Goal: Transaction & Acquisition: Purchase product/service

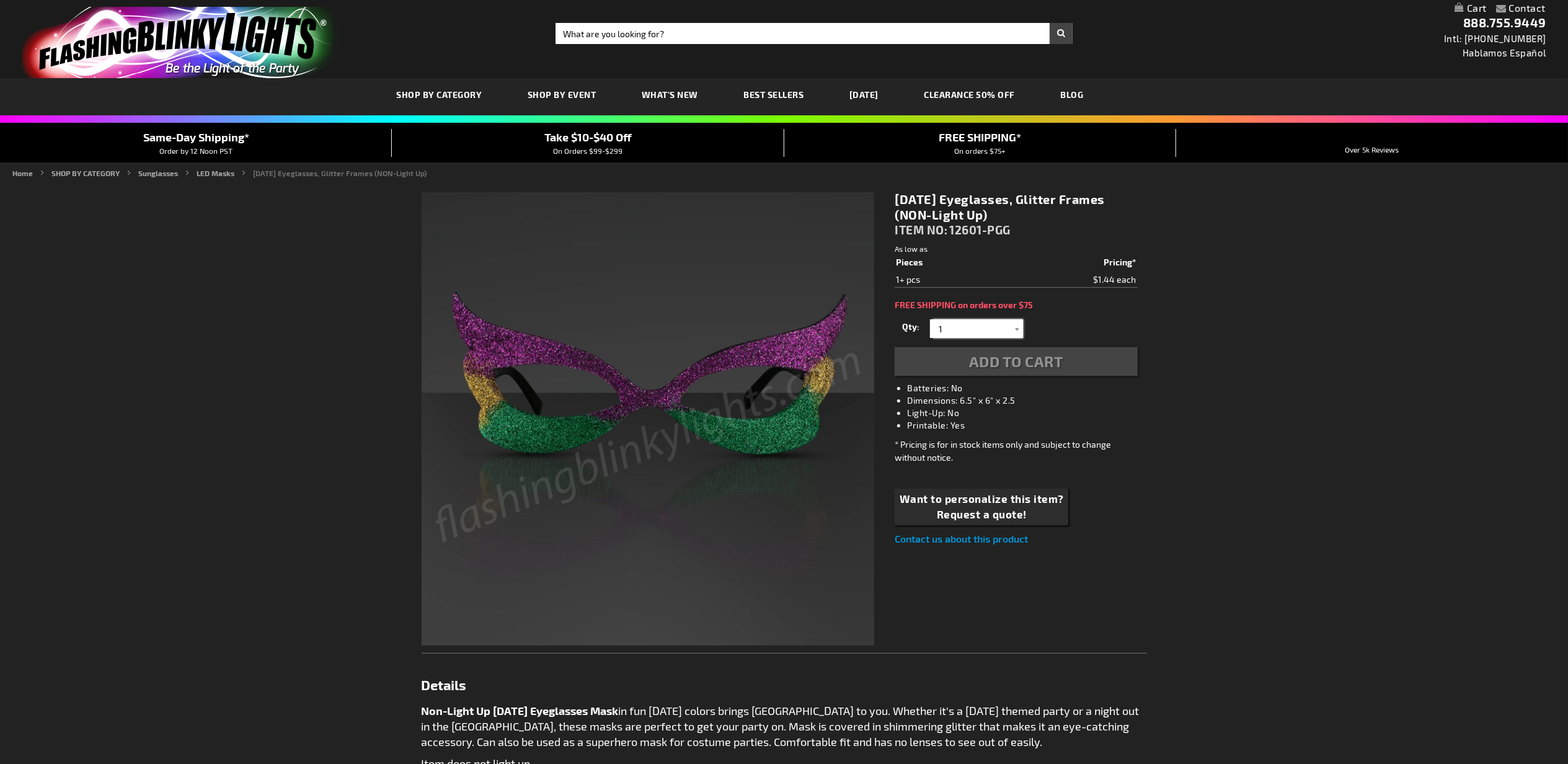
click at [974, 328] on input "1" at bounding box center [979, 328] width 90 height 19
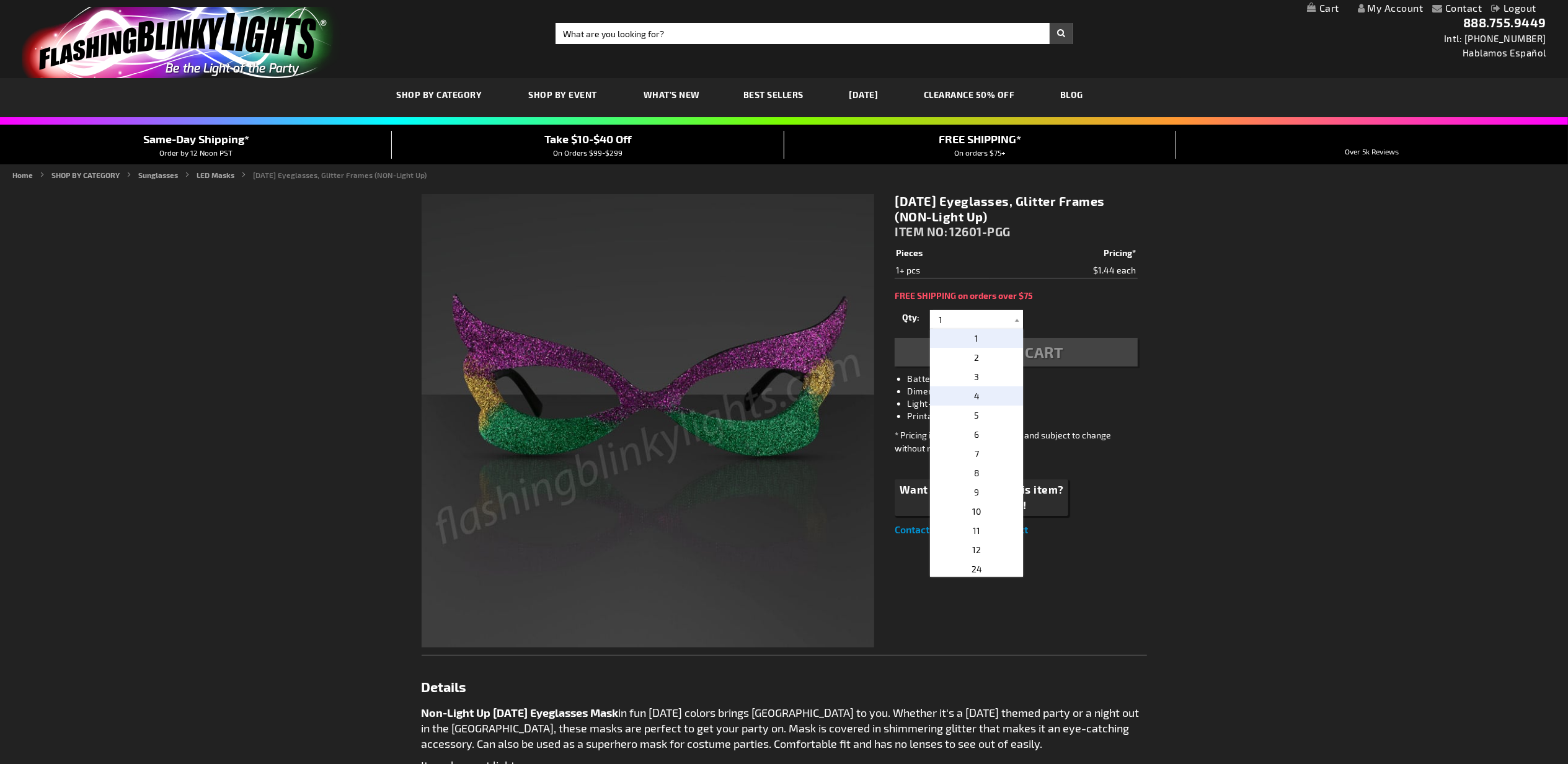
click at [980, 393] on p "4" at bounding box center [976, 396] width 93 height 20
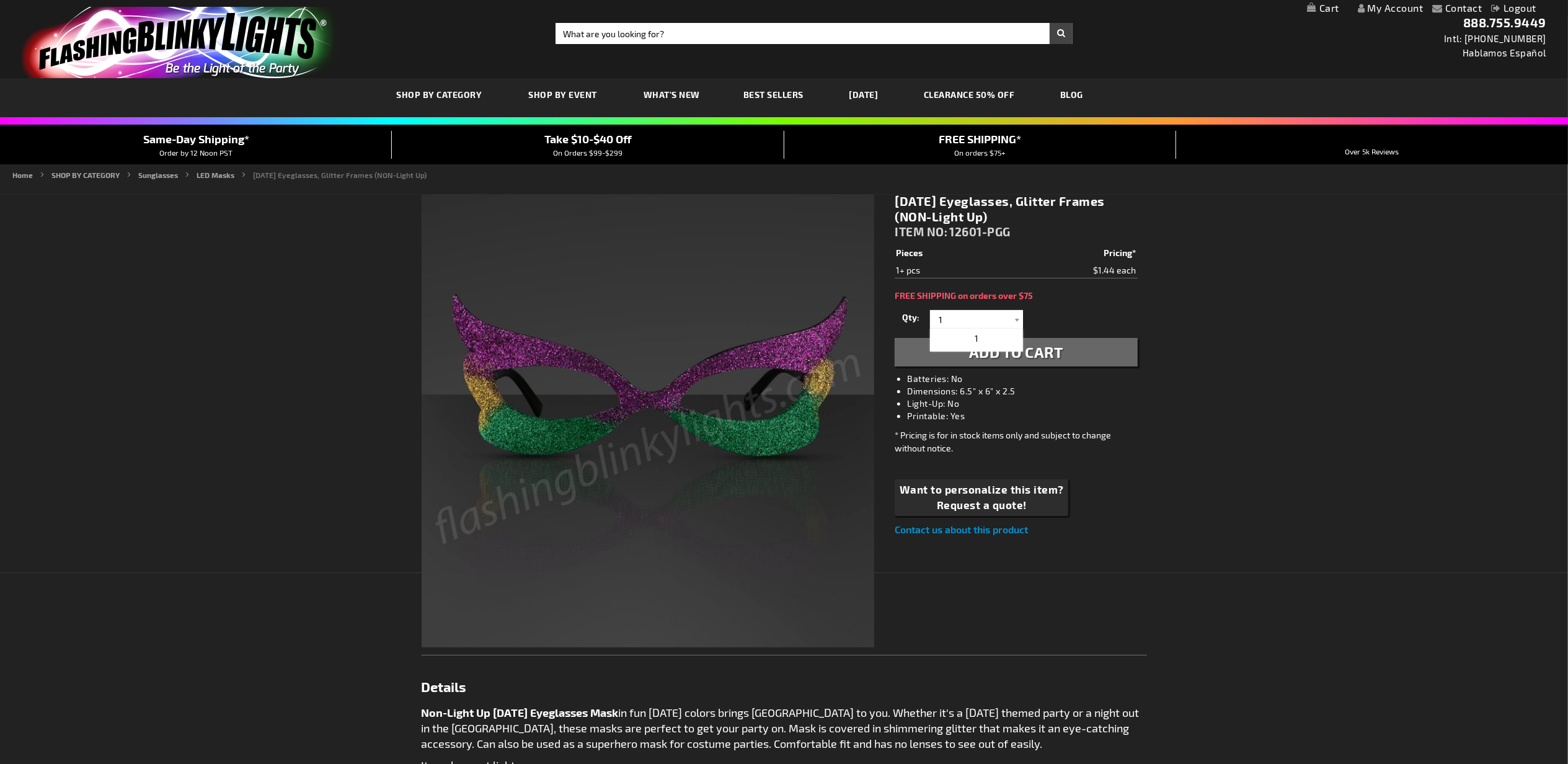
type input "4"
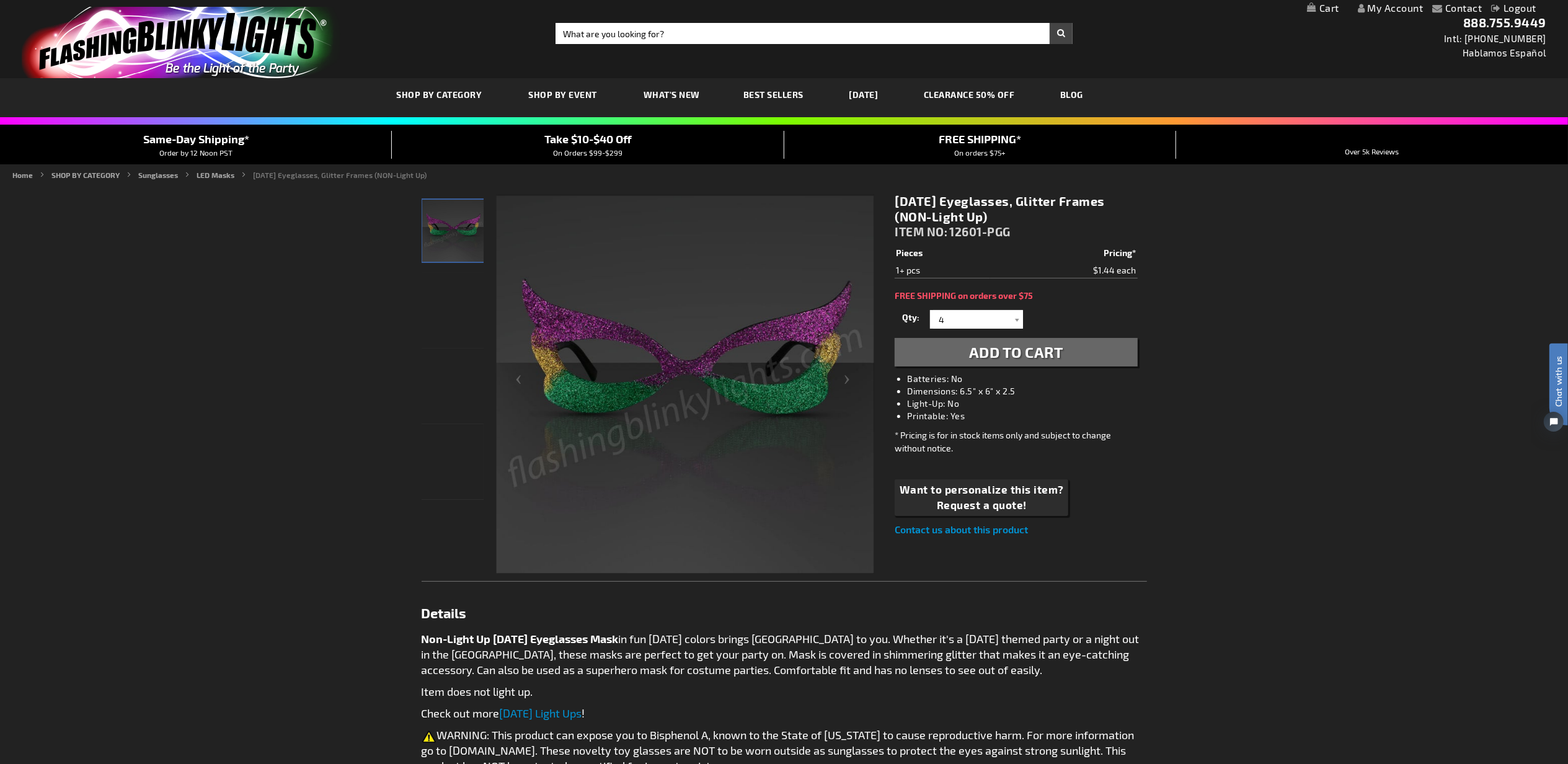
click at [1024, 346] on span "Add to Cart" at bounding box center [1016, 352] width 94 height 18
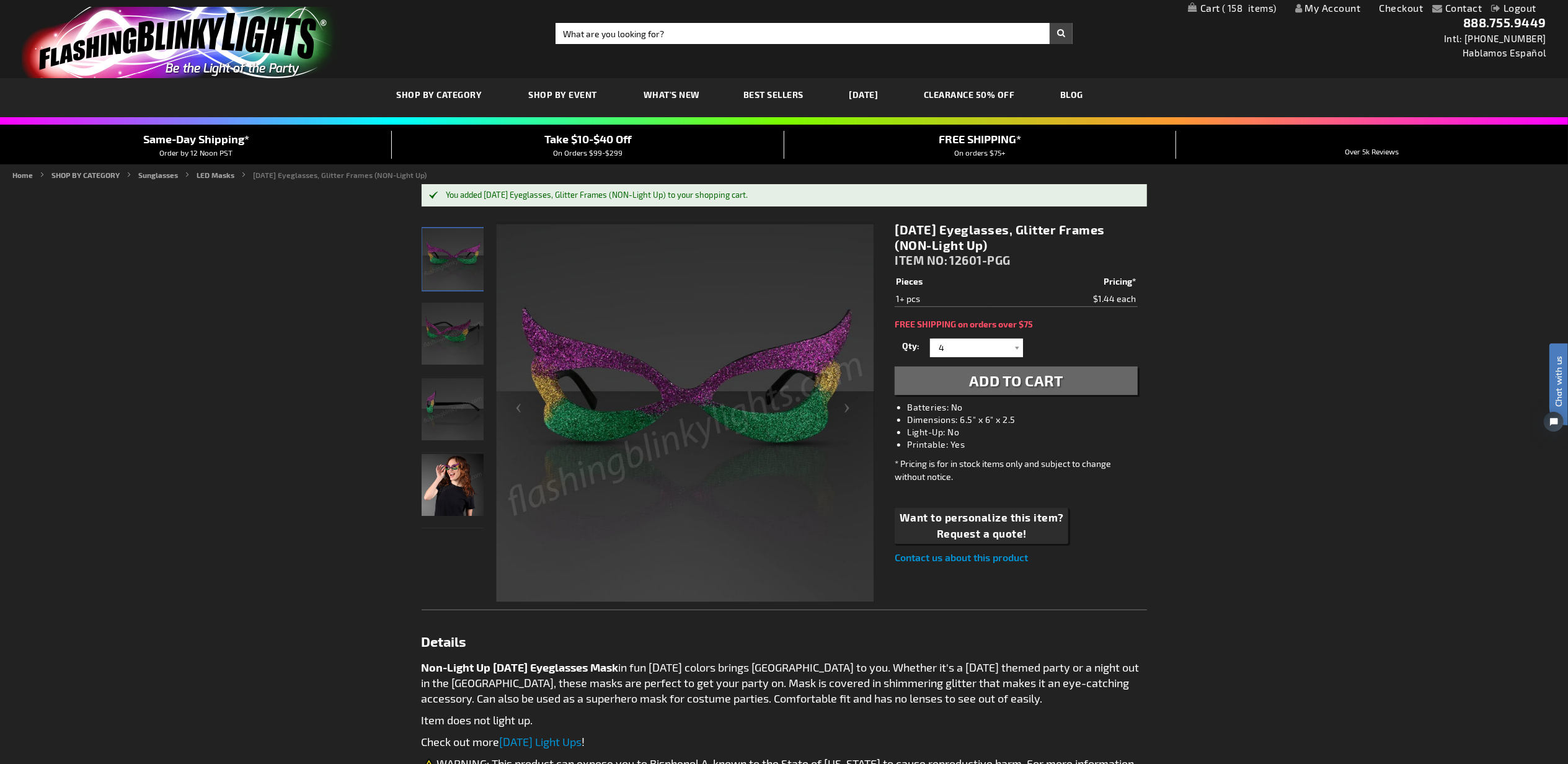
click at [1239, 10] on span "158" at bounding box center [1250, 8] width 54 height 11
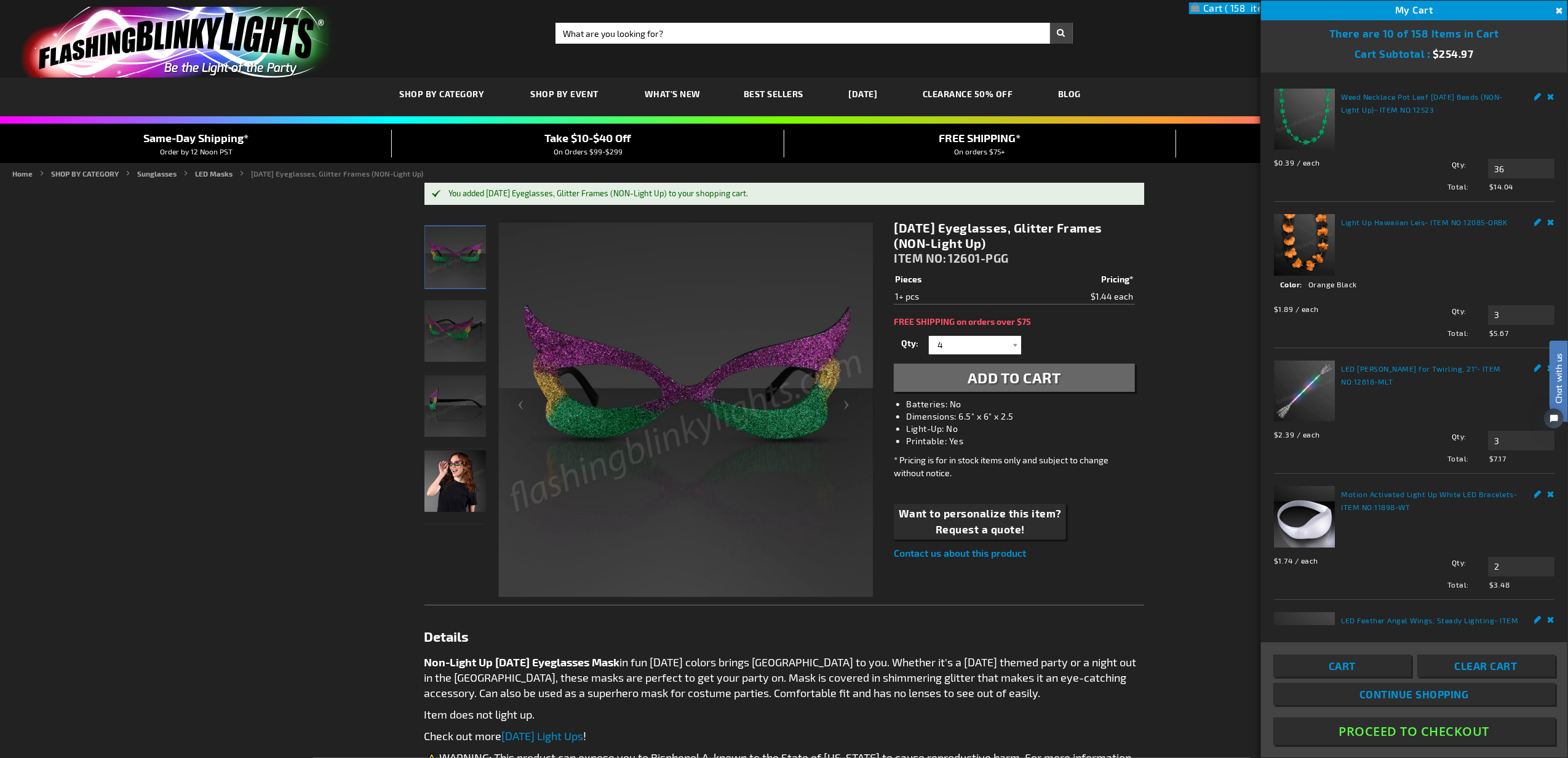
drag, startPoint x: 1400, startPoint y: 725, endPoint x: 1373, endPoint y: 699, distance: 37.5
click at [1400, 725] on button "Proceed To Checkout" at bounding box center [1414, 731] width 282 height 28
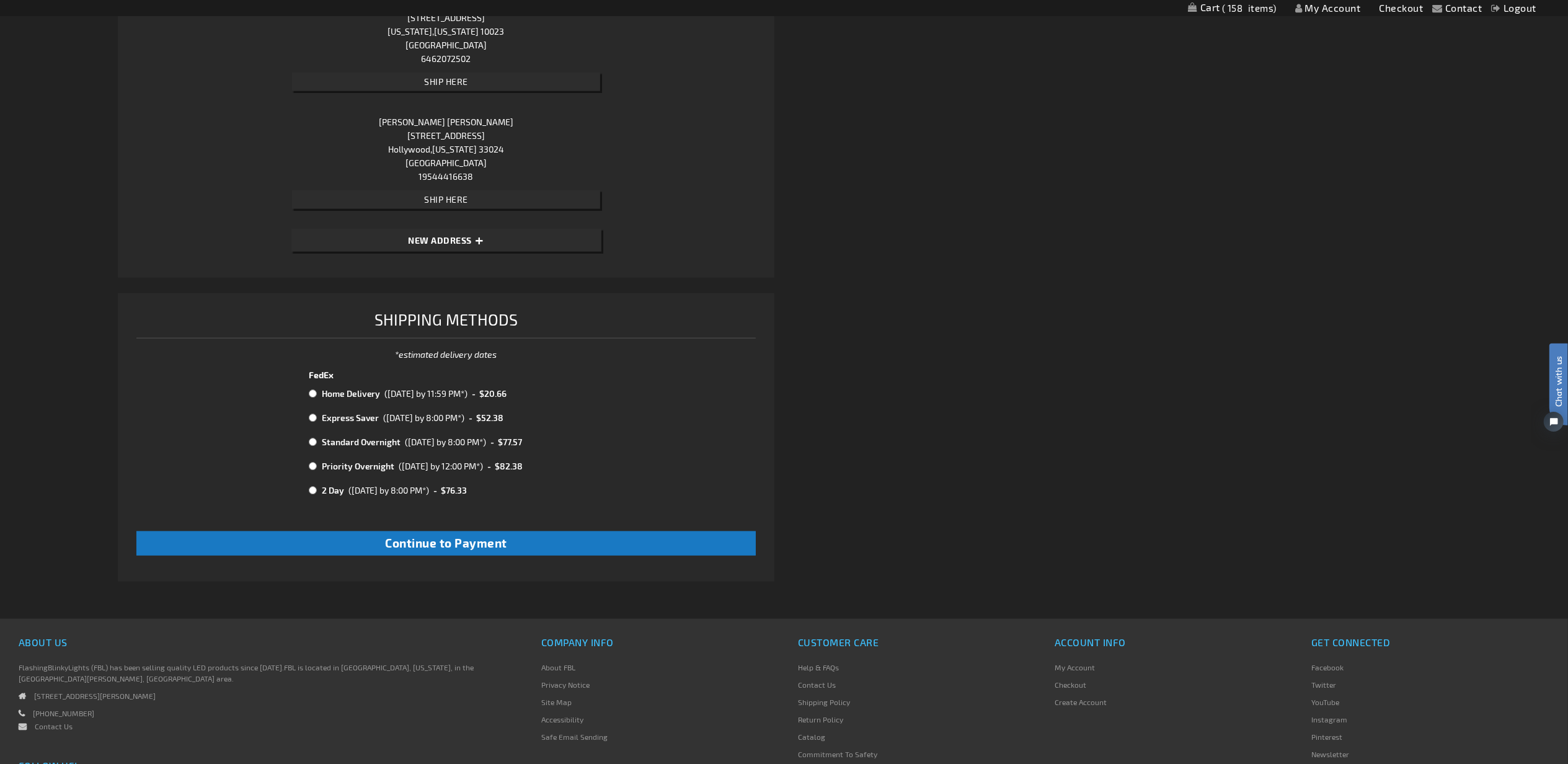
scroll to position [1377, 0]
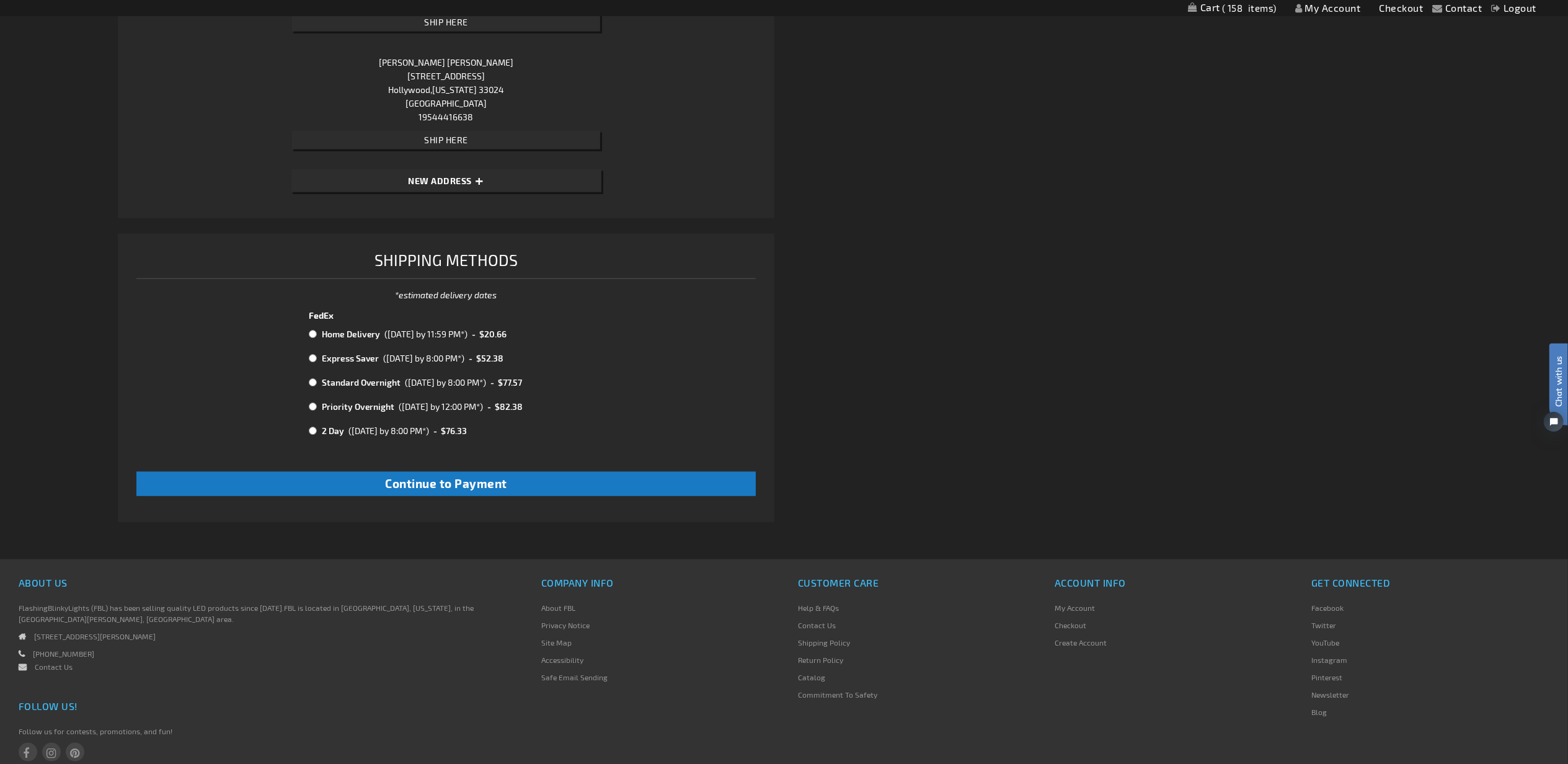
click at [319, 334] on td "Home Delivery" at bounding box center [351, 334] width 64 height 16
radio input "true"
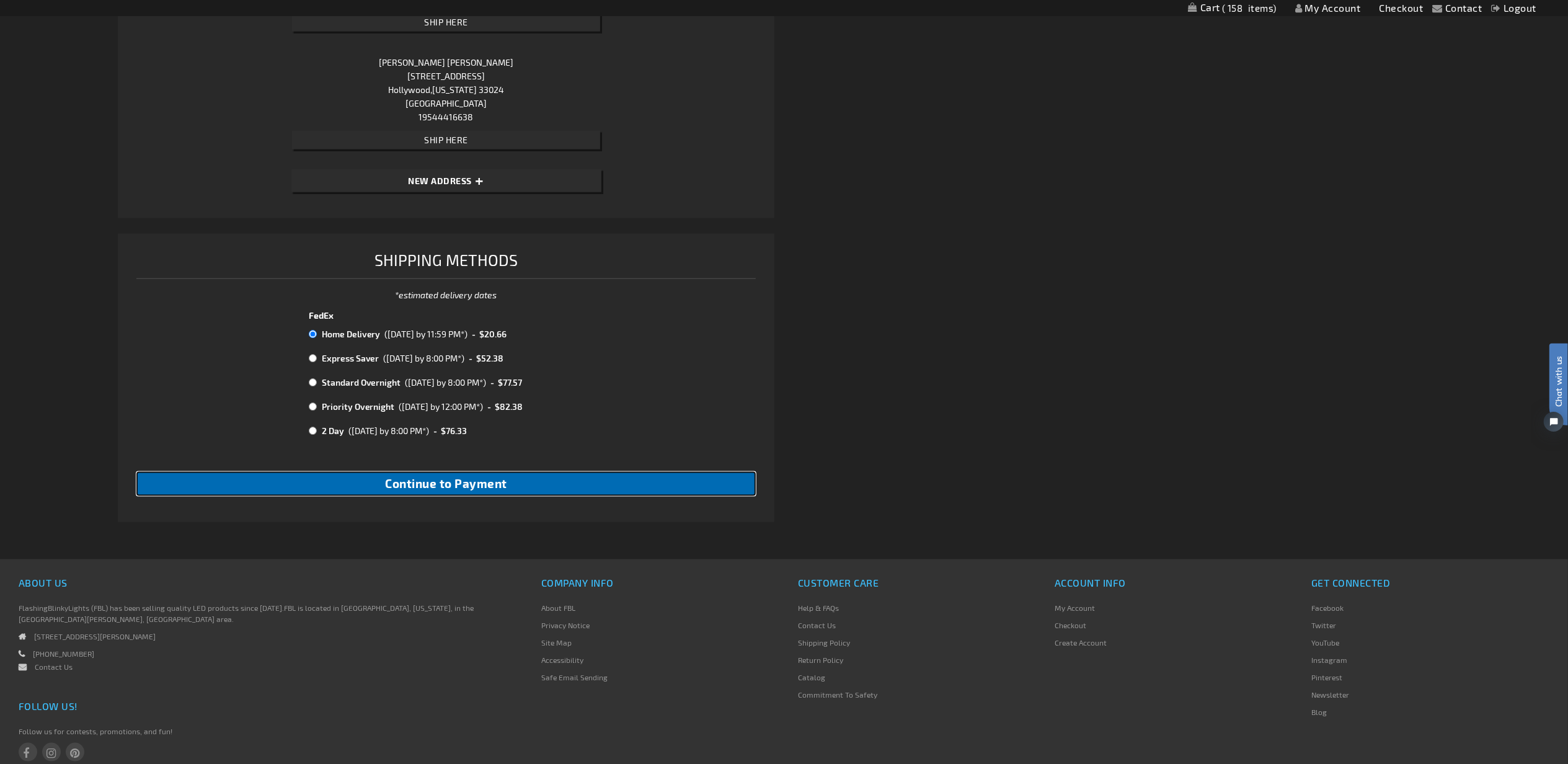
click at [444, 488] on span "Continue to Payment" at bounding box center [446, 483] width 123 height 14
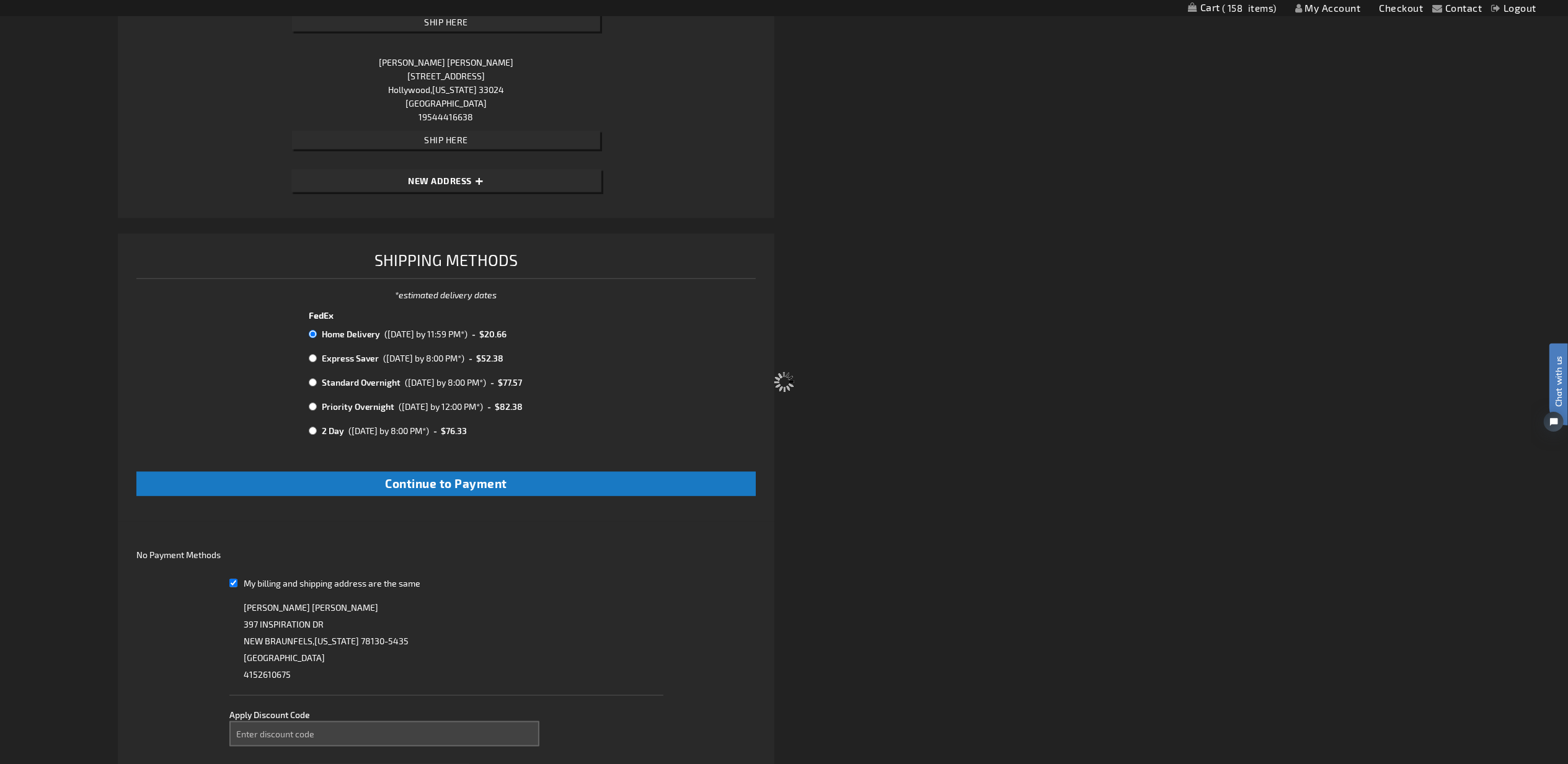
select select "560a9bff6f080f799f51085d74e1708f4973e253"
